Goal: Navigation & Orientation: Find specific page/section

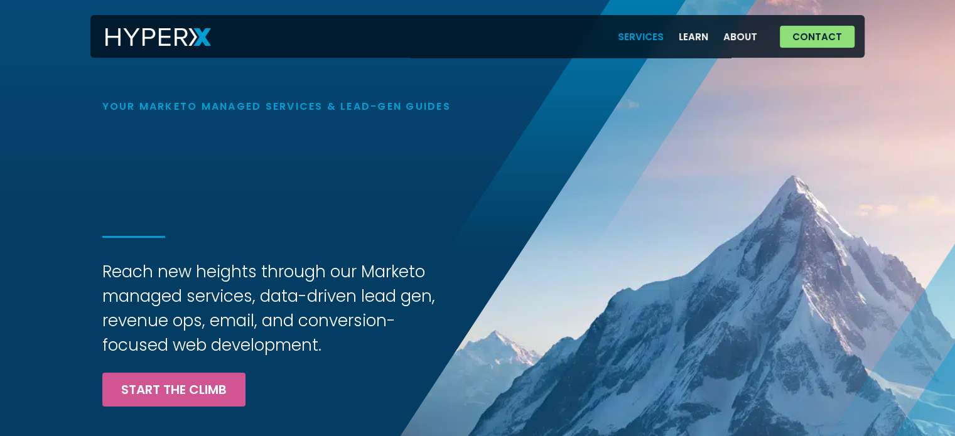
click at [648, 34] on link "Services" at bounding box center [640, 37] width 61 height 26
